Goal: Entertainment & Leisure: Browse casually

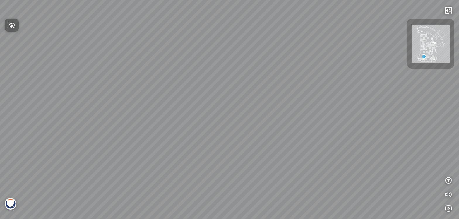
drag, startPoint x: 298, startPoint y: 95, endPoint x: 183, endPoint y: 79, distance: 116.4
click at [183, 79] on div at bounding box center [229, 109] width 459 height 219
click at [8, 212] on div at bounding box center [229, 109] width 459 height 219
click at [8, 208] on img at bounding box center [11, 204] width 12 height 12
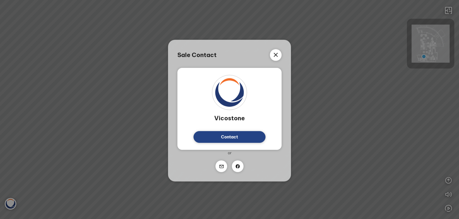
click at [277, 54] on icon at bounding box center [275, 54] width 7 height 7
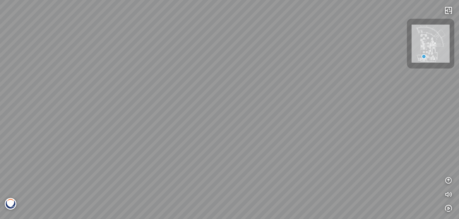
drag, startPoint x: 244, startPoint y: 93, endPoint x: 268, endPoint y: 74, distance: 30.6
click at [268, 74] on div at bounding box center [229, 109] width 459 height 219
drag, startPoint x: 236, startPoint y: 86, endPoint x: 426, endPoint y: 30, distance: 197.5
click at [426, 30] on div "INFO: krpano 1.20.8 (build [DATE]) INFO: HTML5/Desktop - Chrome 135.0 - WebGL I…" at bounding box center [229, 109] width 459 height 219
drag, startPoint x: 184, startPoint y: 126, endPoint x: 442, endPoint y: 85, distance: 261.4
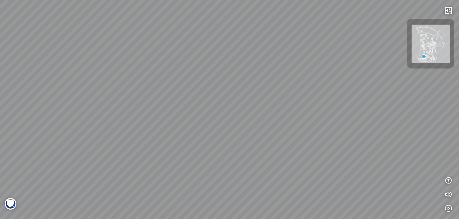
click at [442, 85] on div at bounding box center [229, 109] width 459 height 219
drag, startPoint x: 271, startPoint y: 62, endPoint x: 425, endPoint y: 66, distance: 154.1
click at [425, 66] on div "INFO: krpano 1.20.8 (build [DATE]) INFO: HTML5/Desktop - Chrome 135.0 - WebGL I…" at bounding box center [229, 109] width 459 height 219
drag, startPoint x: 181, startPoint y: 113, endPoint x: 453, endPoint y: 113, distance: 271.9
click at [453, 113] on div at bounding box center [229, 109] width 459 height 219
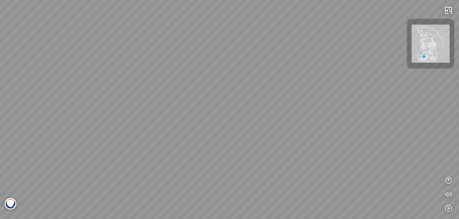
click at [72, 93] on div at bounding box center [229, 109] width 459 height 219
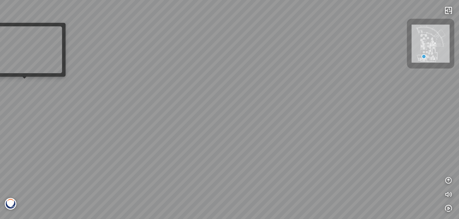
click at [26, 84] on div at bounding box center [229, 109] width 459 height 219
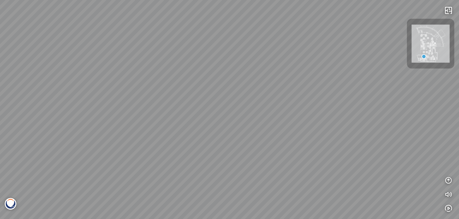
drag, startPoint x: 42, startPoint y: 86, endPoint x: 176, endPoint y: 107, distance: 136.0
click at [175, 107] on div at bounding box center [229, 109] width 459 height 219
drag, startPoint x: 80, startPoint y: 86, endPoint x: 320, endPoint y: 116, distance: 241.6
click at [320, 116] on div at bounding box center [229, 109] width 459 height 219
drag, startPoint x: 139, startPoint y: 155, endPoint x: 358, endPoint y: 94, distance: 226.9
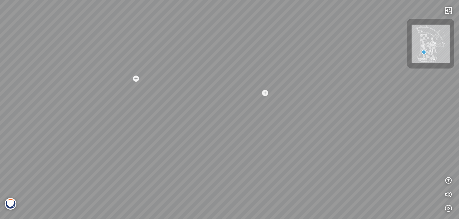
click at [358, 94] on div "Venatino® - BQ8660 Nero [PERSON_NAME]® - BQ8740 Venatino® - BQ8660 Acacia™ - BQ…" at bounding box center [229, 109] width 459 height 219
drag, startPoint x: 177, startPoint y: 133, endPoint x: 309, endPoint y: 84, distance: 141.4
click at [309, 84] on div "Venatino® - BQ8660 Nero [PERSON_NAME]® - BQ8740 Venatino® - BQ8660 Acacia™ - BQ…" at bounding box center [229, 109] width 459 height 219
drag, startPoint x: 157, startPoint y: 52, endPoint x: 297, endPoint y: 86, distance: 144.0
click at [297, 86] on div "Venatino® - BQ8660 Nero [PERSON_NAME]® - BQ8740 Venatino® - BQ8660 Acacia™ - BQ…" at bounding box center [229, 109] width 459 height 219
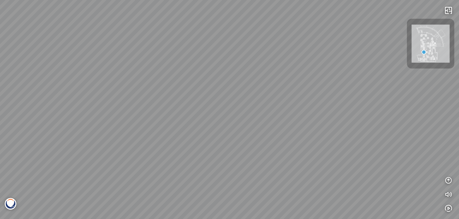
drag, startPoint x: 152, startPoint y: 124, endPoint x: 2, endPoint y: 158, distance: 153.9
click at [2, 158] on div "Venatino® - BQ8660 Nero [PERSON_NAME]® - BQ8740 Venatino® - BQ8660 Acacia™ - BQ…" at bounding box center [229, 109] width 459 height 219
click at [0, 0] on div at bounding box center [0, 0] width 0 height 0
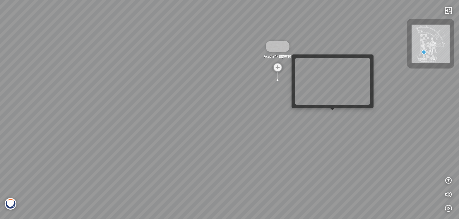
click at [331, 113] on div "Venatino® - BQ8660 Nero [PERSON_NAME]® - BQ8740 Venatino® - BQ8660 Acacia™ - BQ…" at bounding box center [229, 109] width 459 height 219
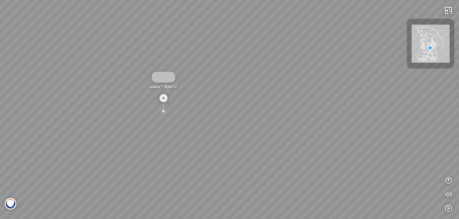
click at [161, 113] on div at bounding box center [163, 111] width 8 height 8
click at [233, 101] on img at bounding box center [229, 99] width 23 height 11
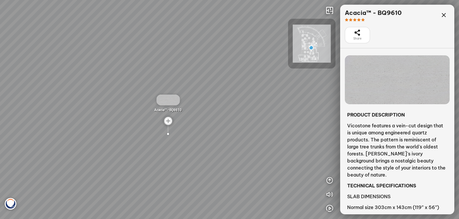
click at [356, 32] on icon at bounding box center [357, 32] width 7 height 7
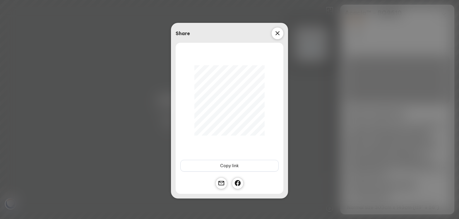
click at [280, 31] on icon at bounding box center [277, 33] width 7 height 7
